Goal: Transaction & Acquisition: Purchase product/service

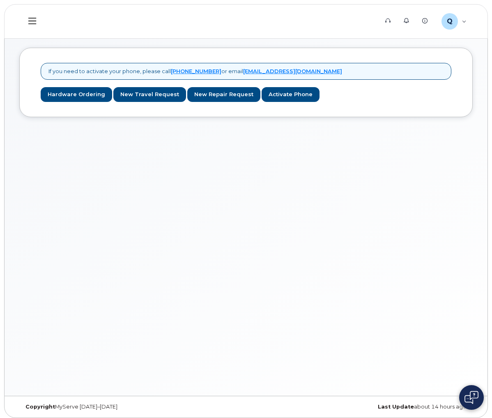
click at [0, 0] on div "My Devices" at bounding box center [0, 0] width 0 height 0
click at [112, 98] on link "Hardware Ordering" at bounding box center [77, 94] width 72 height 15
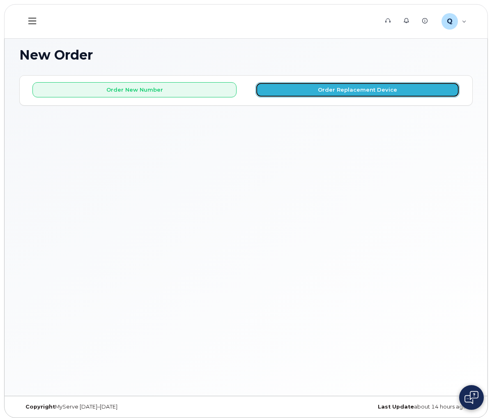
click at [380, 90] on button "Order Replacement Device" at bounding box center [358, 89] width 204 height 15
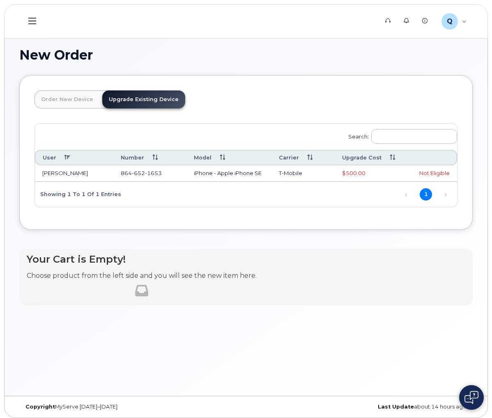
click at [395, 165] on th "Upgrade Cost" at bounding box center [370, 157] width 70 height 15
click at [428, 201] on link "1" at bounding box center [426, 194] width 12 height 12
click at [185, 104] on link "Upgrade Existing Device" at bounding box center [143, 99] width 83 height 18
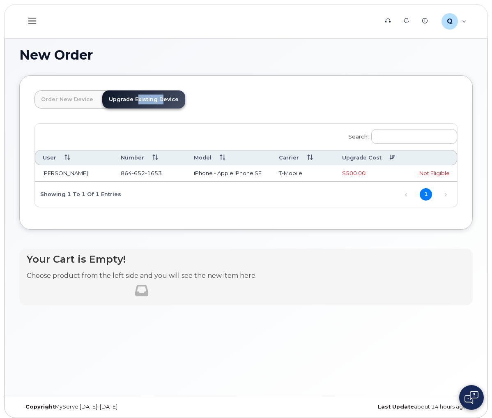
click at [185, 104] on link "Upgrade Existing Device" at bounding box center [143, 99] width 83 height 18
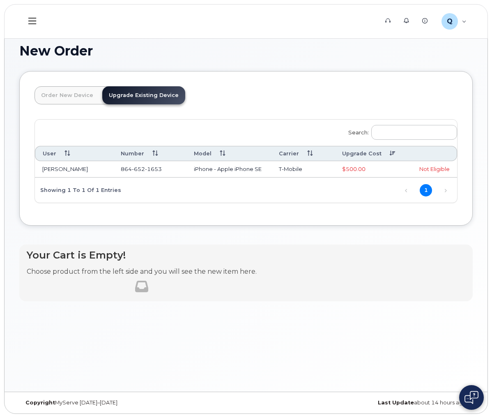
click at [285, 263] on div "Your Cart is Empty! Choose product from the left side and you will see the new …" at bounding box center [246, 273] width 454 height 57
click at [185, 99] on link "Upgrade Existing Device" at bounding box center [143, 95] width 83 height 18
click at [185, 96] on link "Upgrade Existing Device" at bounding box center [143, 95] width 83 height 18
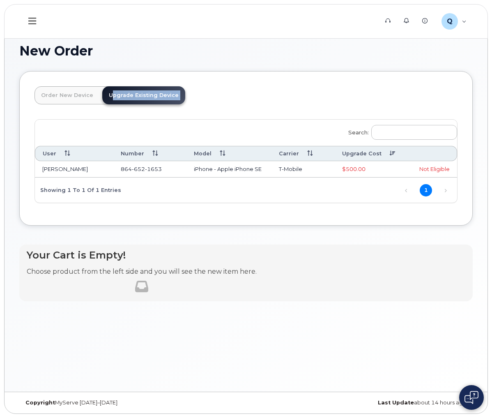
drag, startPoint x: 229, startPoint y: 96, endPoint x: 325, endPoint y: 105, distance: 96.2
click at [325, 105] on header "Order New Device Upgrade Existing Device Order new device and new line Order ne…" at bounding box center [246, 102] width 423 height 33
click at [390, 18] on icon at bounding box center [388, 20] width 5 height 5
click at [425, 196] on link "1" at bounding box center [426, 190] width 12 height 12
click at [152, 296] on div at bounding box center [142, 287] width 20 height 20
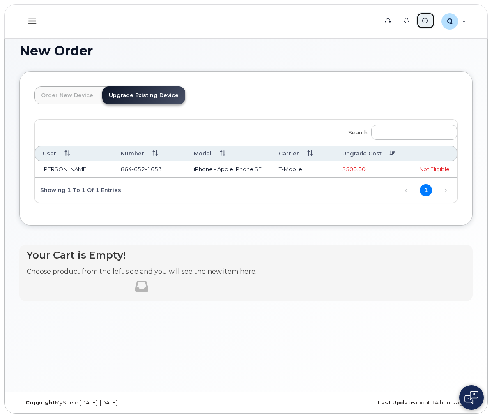
click at [429, 18] on link "Knowledge Base" at bounding box center [426, 20] width 18 height 16
